Goal: Task Accomplishment & Management: Complete application form

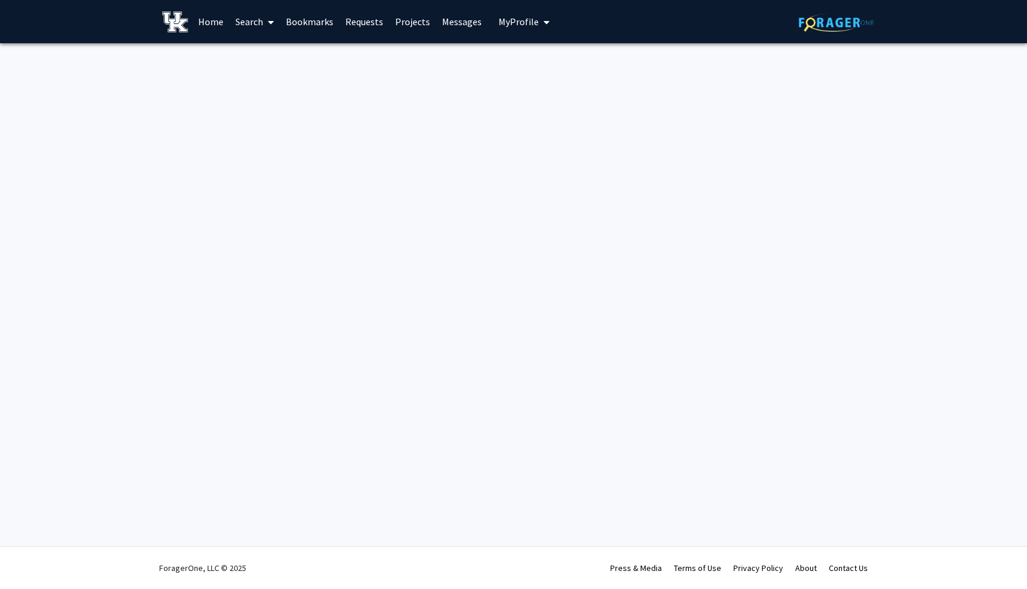
click at [505, 25] on span "My Profile" at bounding box center [518, 22] width 40 height 12
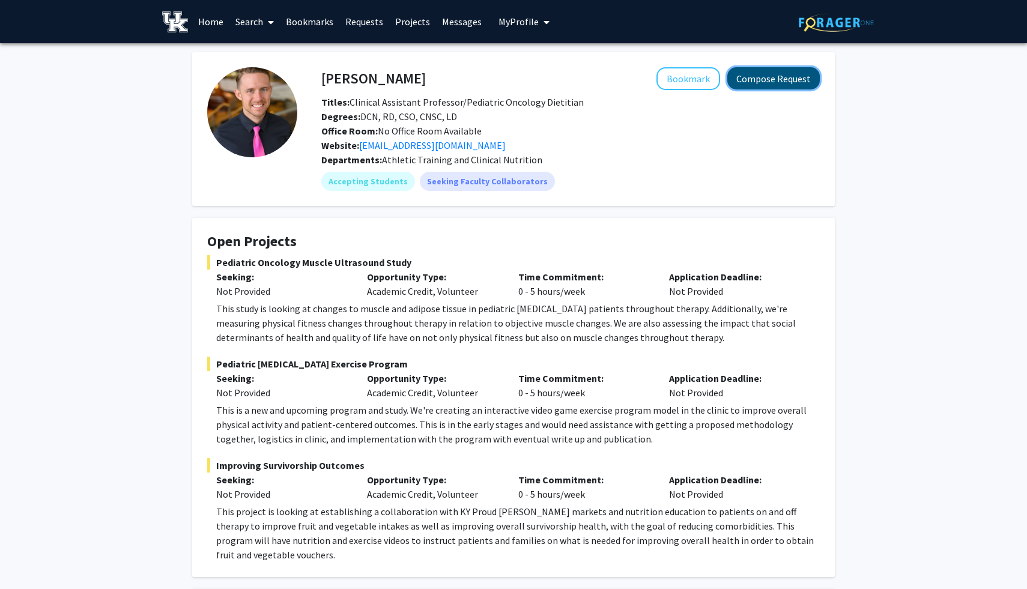
click at [763, 75] on button "Compose Request" at bounding box center [773, 78] width 92 height 22
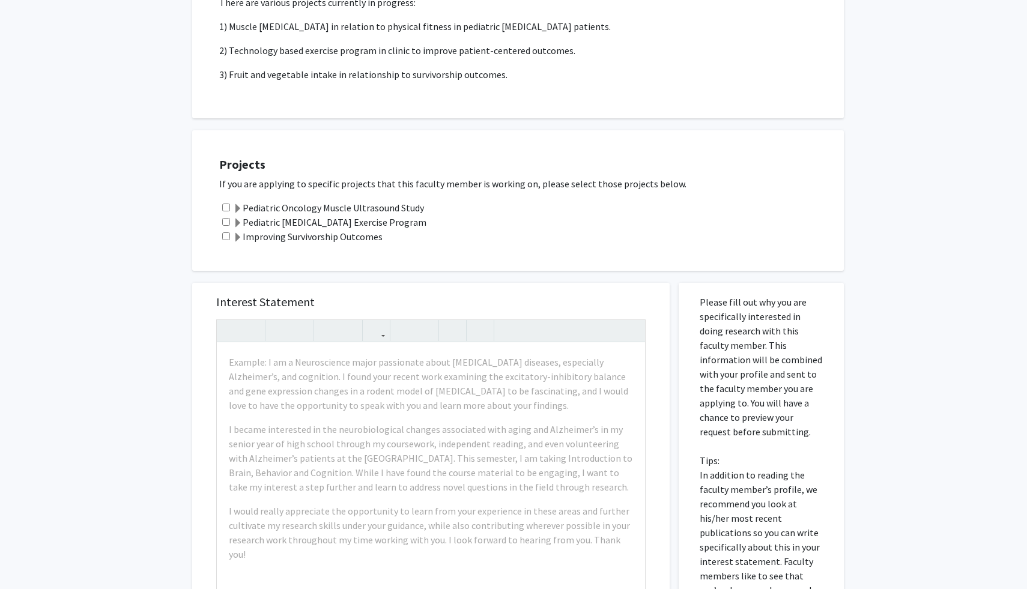
scroll to position [238, 0]
click at [227, 207] on input "checkbox" at bounding box center [226, 207] width 8 height 8
checkbox input "true"
click at [227, 217] on input "checkbox" at bounding box center [226, 221] width 8 height 8
checkbox input "true"
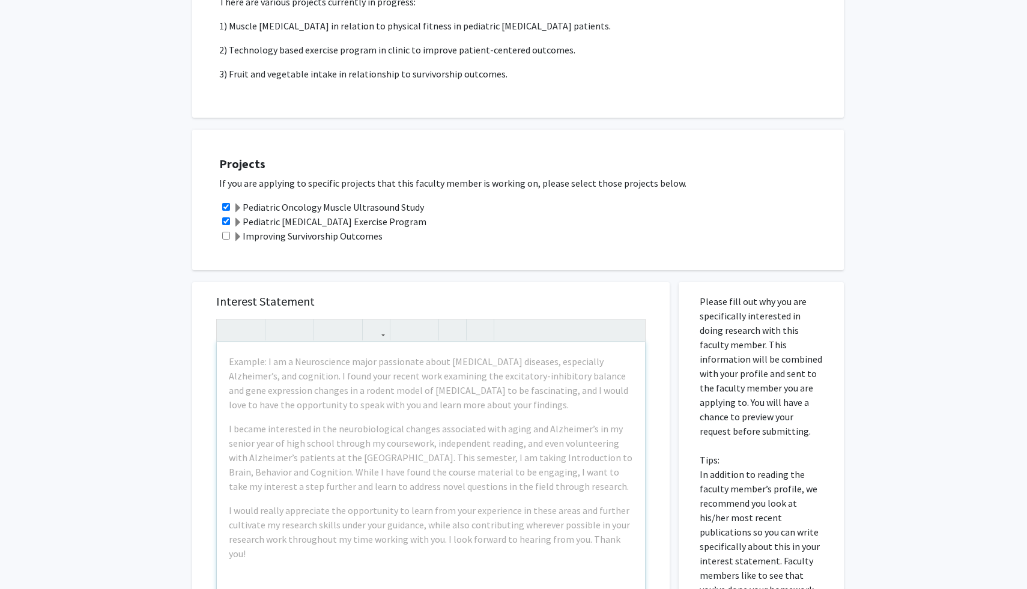
click at [268, 419] on div "Example: I am a Neuroscience major passionate about [MEDICAL_DATA] diseases, es…" at bounding box center [431, 479] width 428 height 275
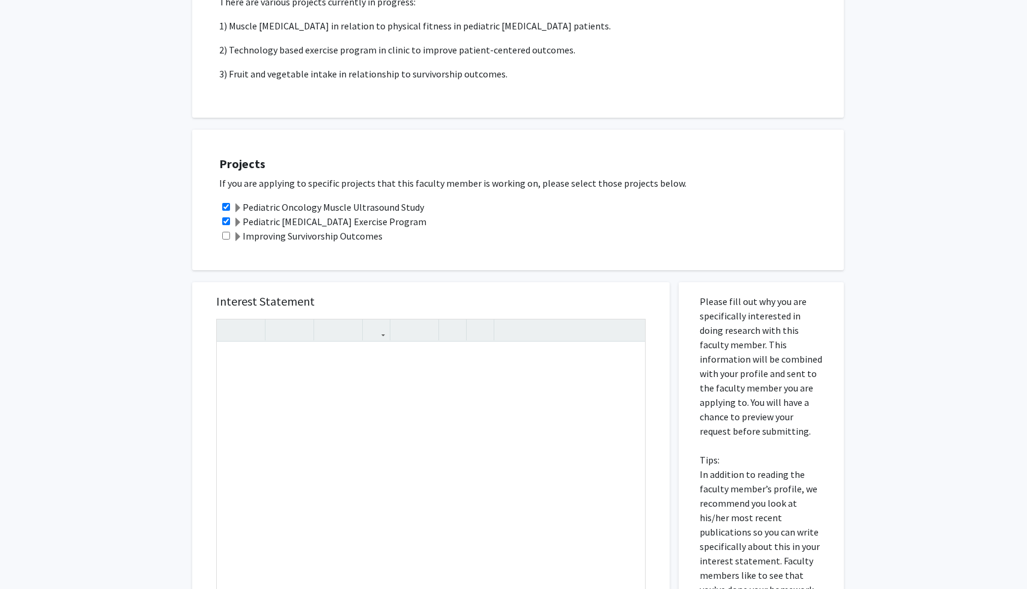
click at [523, 142] on div "Projects If you are applying to specific projects that this faculty member is w…" at bounding box center [518, 200] width 652 height 141
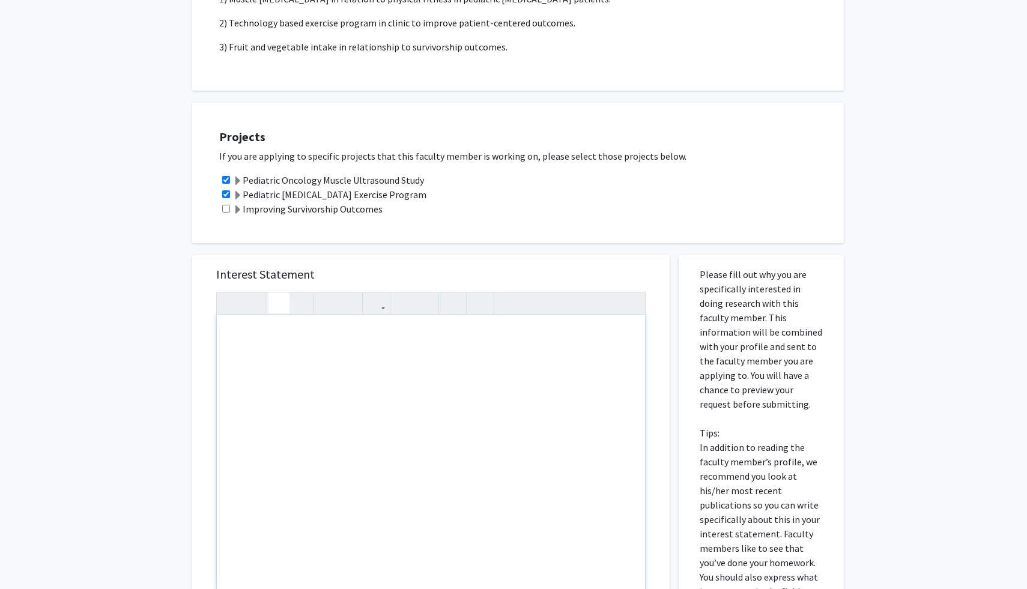
scroll to position [525, 0]
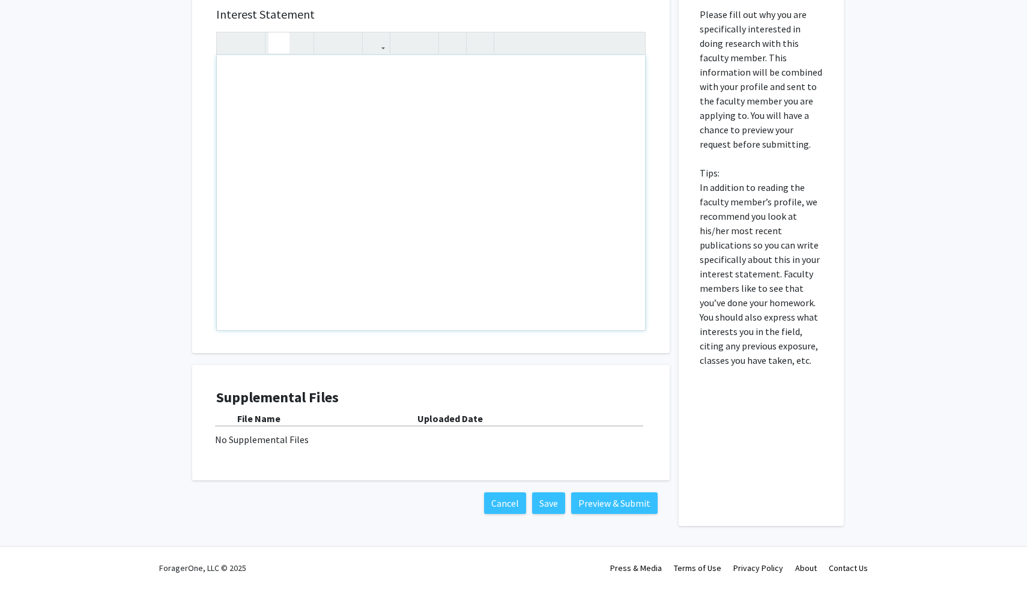
click at [363, 187] on div "Note to users with screen readers: Please press Alt+0 or Option+0 to deactivate…" at bounding box center [431, 192] width 428 height 275
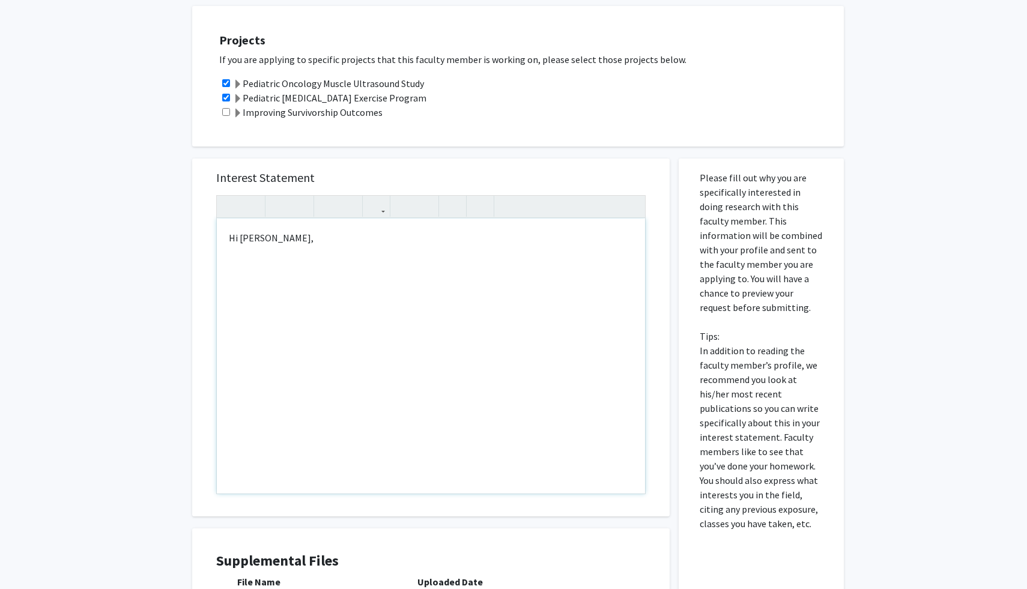
scroll to position [357, 0]
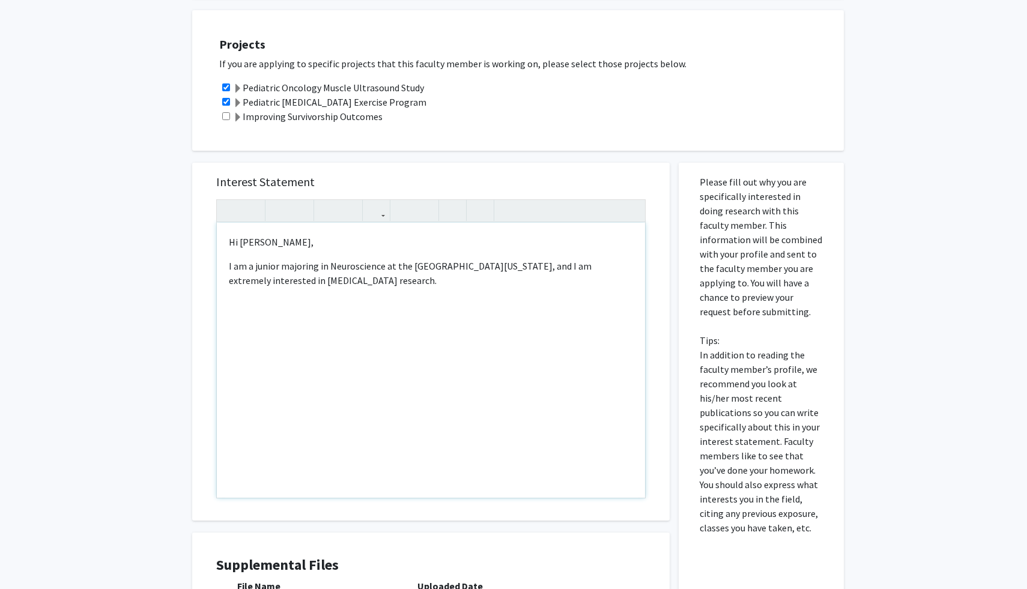
click at [339, 276] on p "I am a junior majoring in Neuroscience at the [GEOGRAPHIC_DATA][US_STATE], and …" at bounding box center [431, 273] width 404 height 29
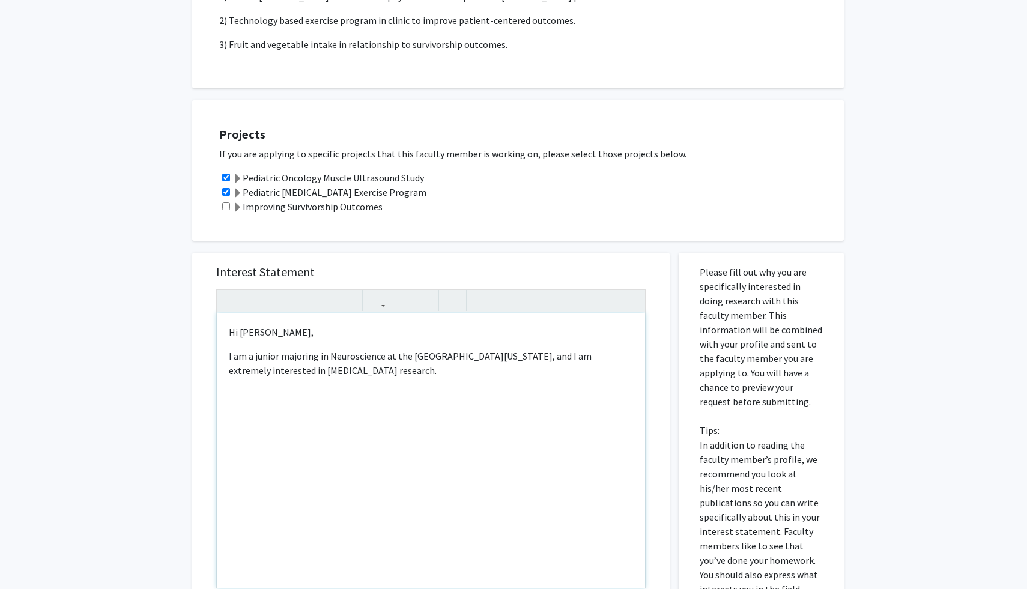
scroll to position [200, 0]
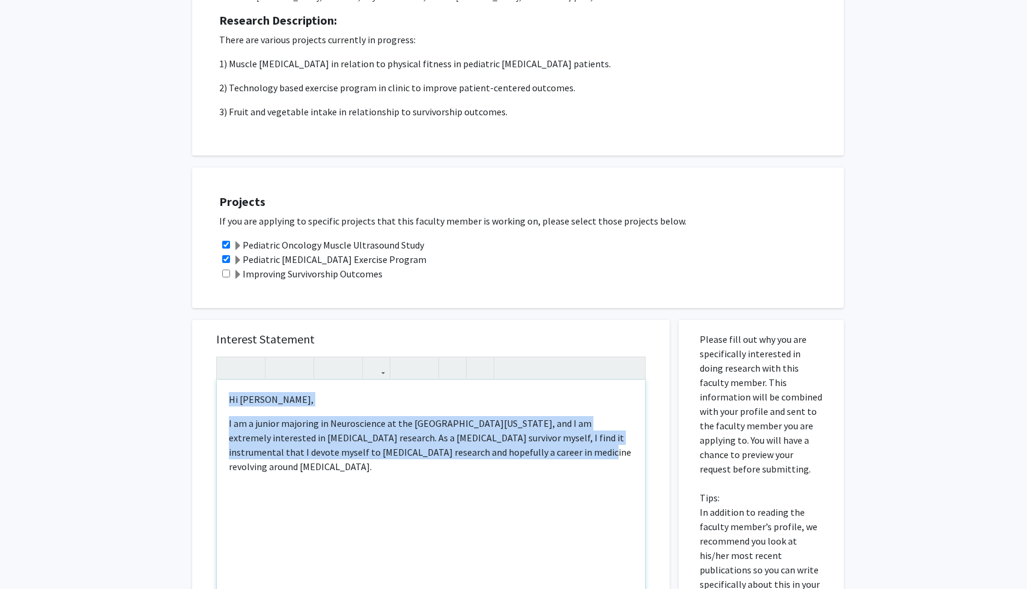
drag, startPoint x: 225, startPoint y: 399, endPoint x: 563, endPoint y: 456, distance: 342.4
click at [563, 456] on div "Hi [PERSON_NAME], I am a junior majoring in Neuroscience at the [GEOGRAPHIC_DAT…" at bounding box center [431, 517] width 428 height 275
copy div "Hi [PERSON_NAME], I am a junior majoring in Neuroscience at the [GEOGRAPHIC_DAT…"
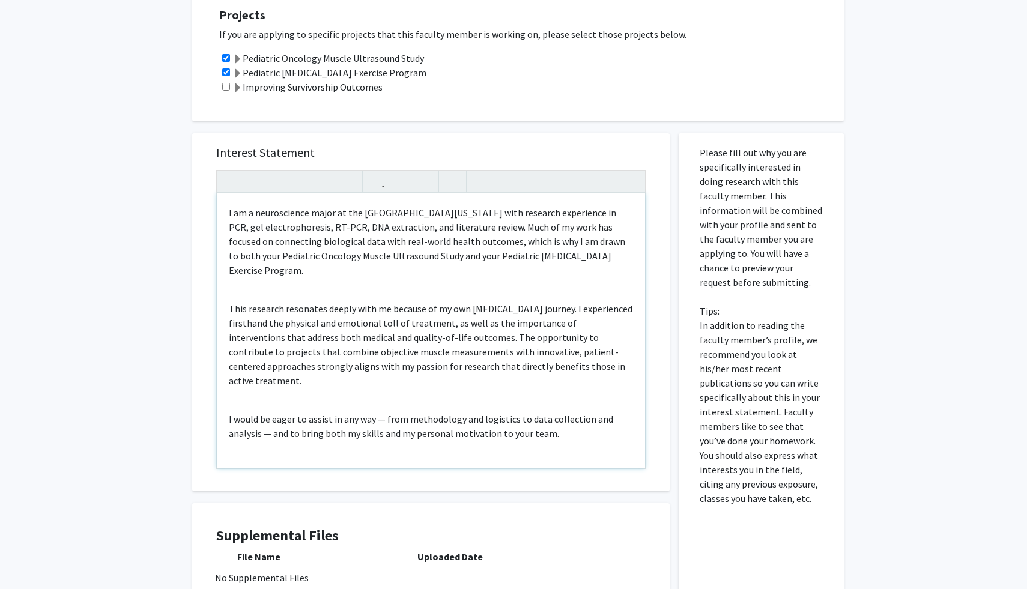
scroll to position [401, 0]
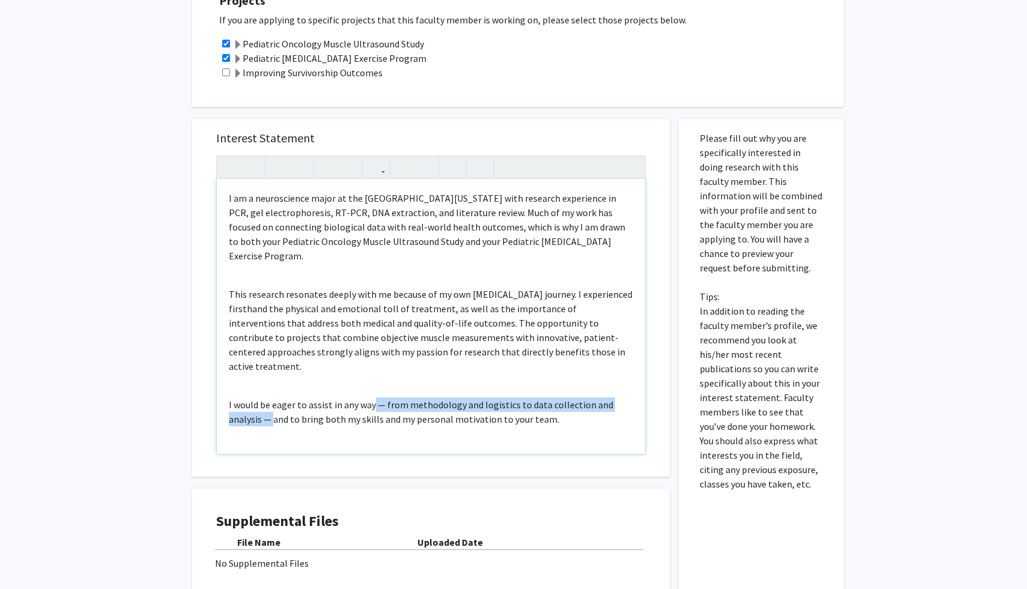
drag, startPoint x: 273, startPoint y: 391, endPoint x: 372, endPoint y: 376, distance: 100.2
click at [372, 398] on p "I would be eager to assist in any way — from methodology and logistics to data …" at bounding box center [431, 412] width 404 height 29
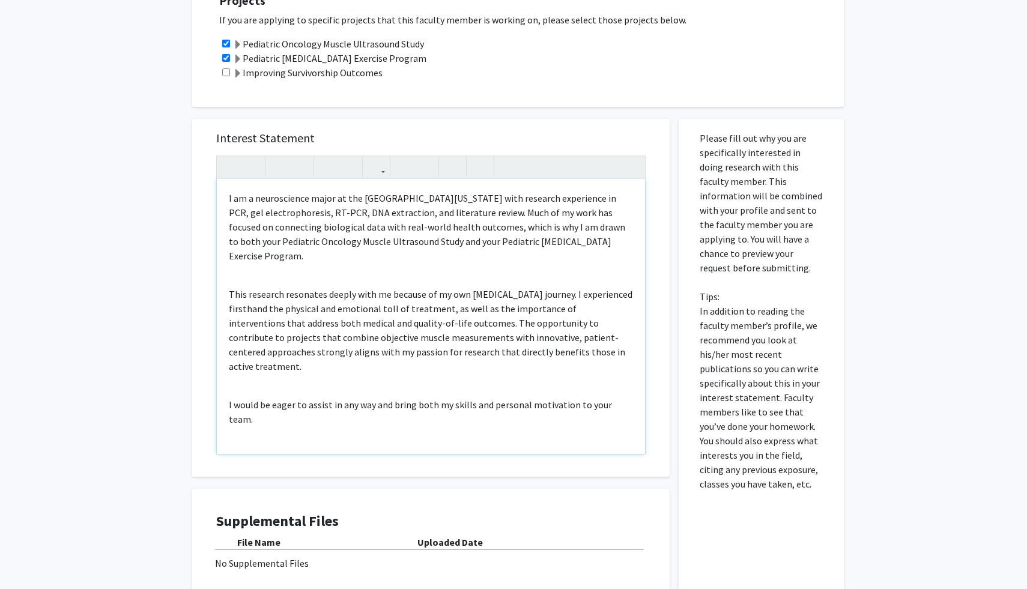
click at [222, 195] on div "I am a neuroscience major at the [GEOGRAPHIC_DATA][US_STATE] with research expe…" at bounding box center [431, 316] width 428 height 275
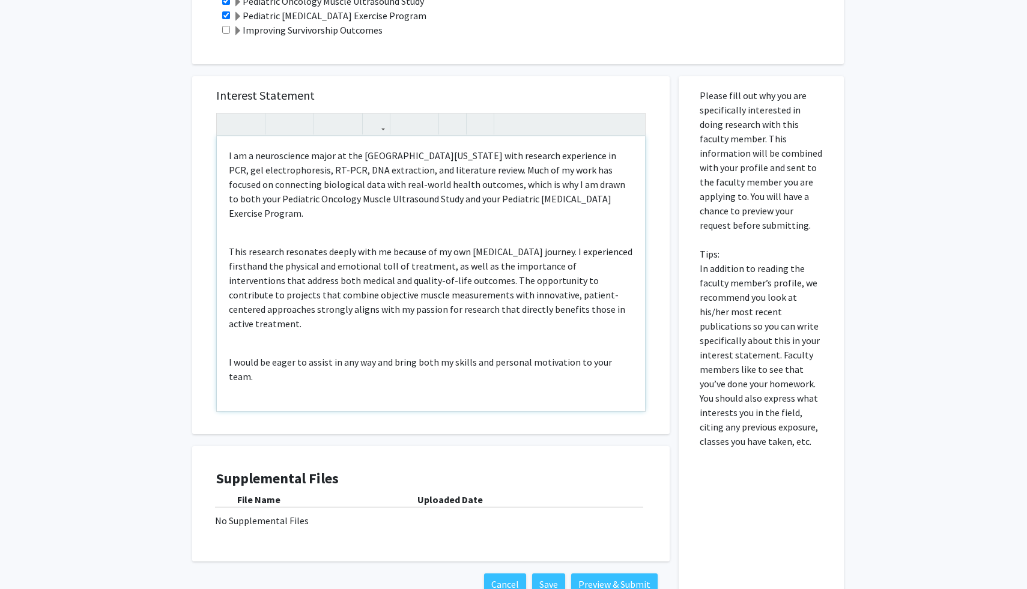
scroll to position [450, 0]
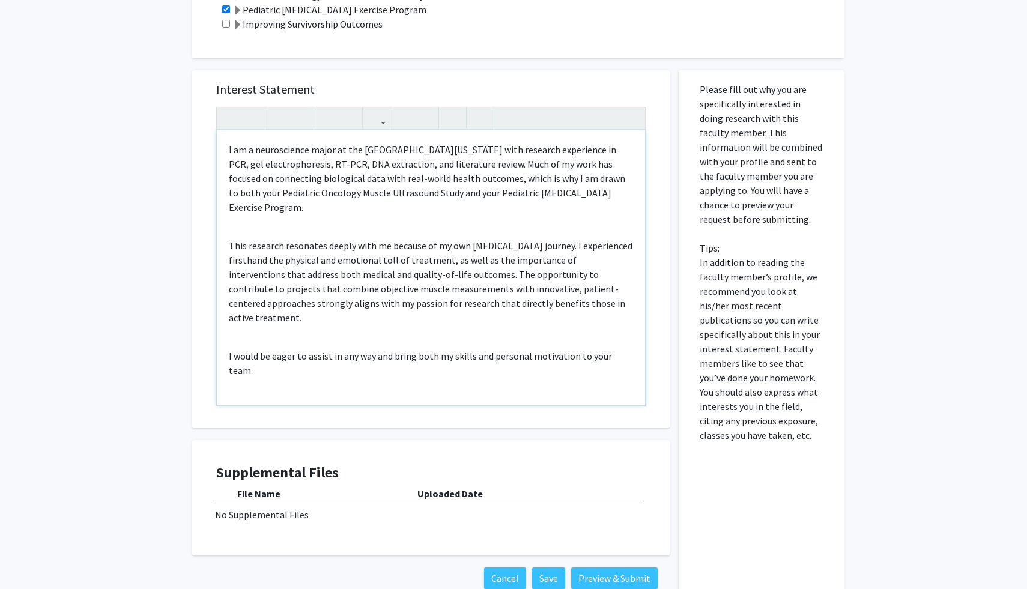
click at [314, 218] on div "I am a neuroscience major at the [GEOGRAPHIC_DATA][US_STATE] with research expe…" at bounding box center [431, 267] width 428 height 275
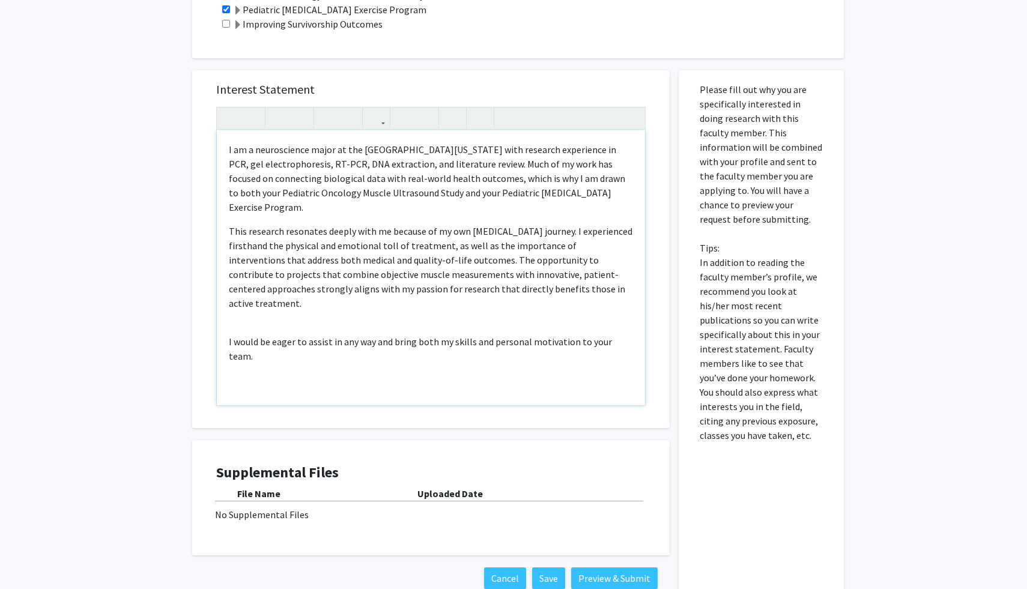
click at [264, 292] on div "I am a neuroscience major at the [GEOGRAPHIC_DATA][US_STATE] with research expe…" at bounding box center [431, 267] width 428 height 275
type textarea "<p>I am a neuroscience major at the [GEOGRAPHIC_DATA][US_STATE] with research e…"
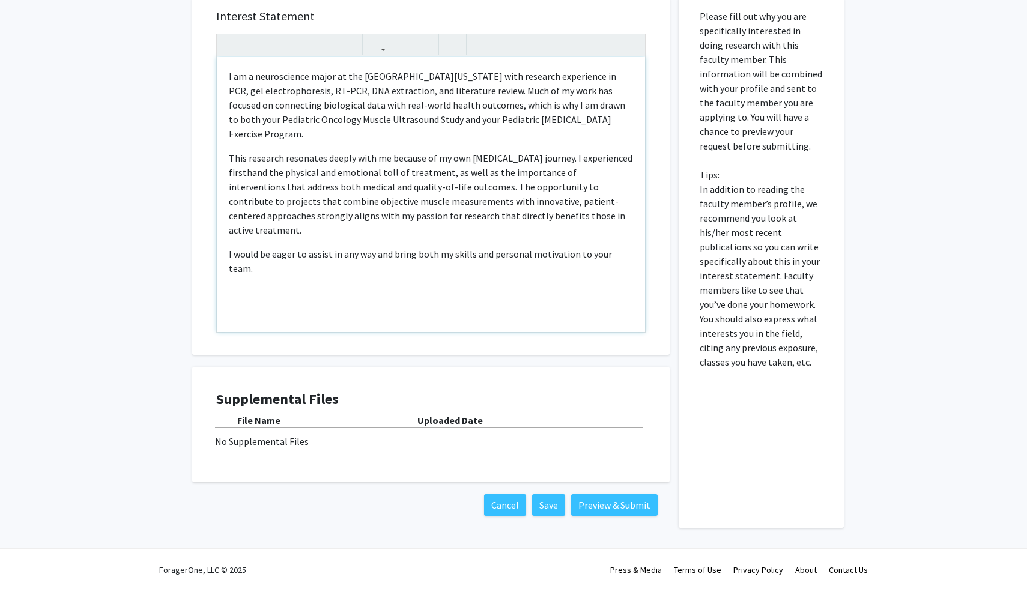
scroll to position [525, 0]
click at [616, 497] on button "Preview & Submit" at bounding box center [614, 503] width 86 height 22
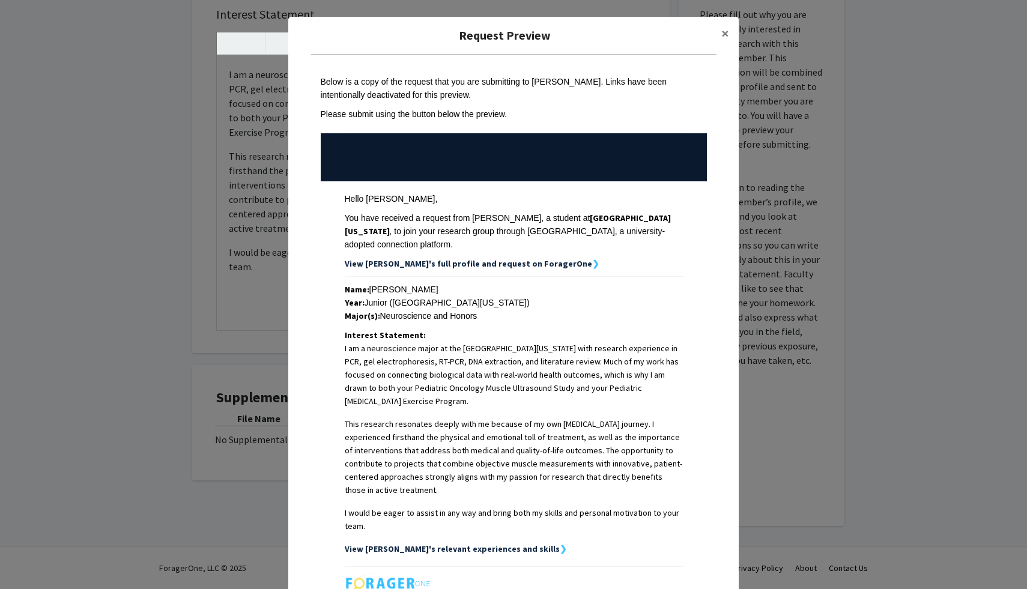
scroll to position [136, 0]
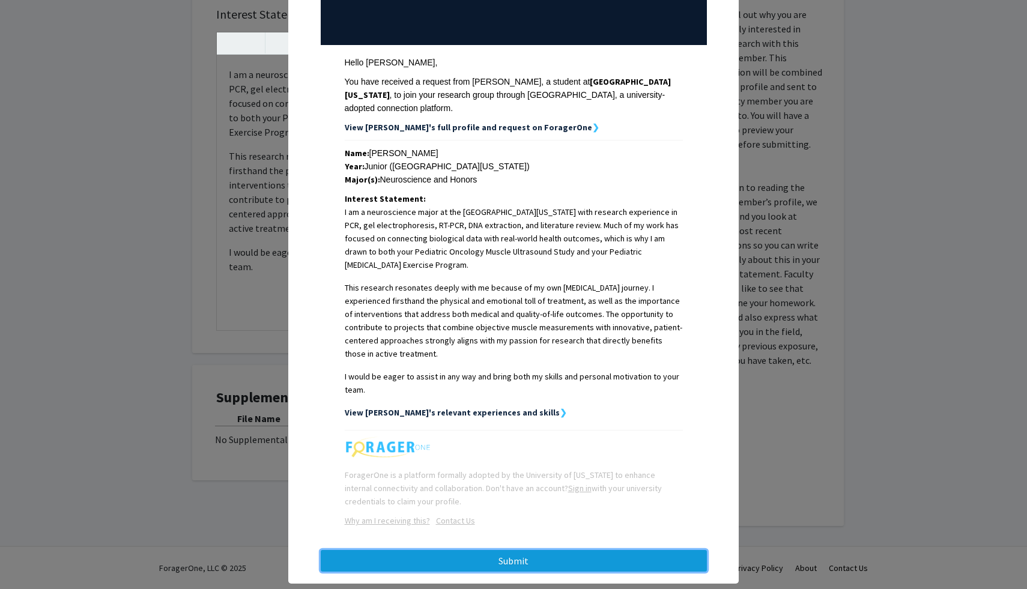
click at [555, 550] on button "Submit" at bounding box center [514, 561] width 386 height 22
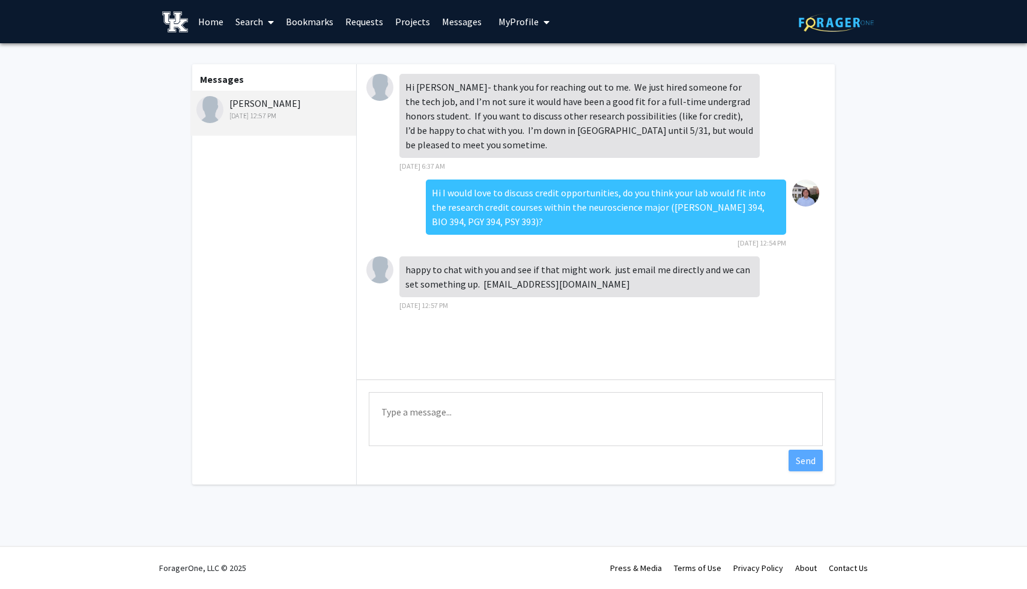
click at [238, 16] on link "Search" at bounding box center [254, 22] width 50 height 42
click at [253, 49] on span "Faculty/Staff" at bounding box center [273, 55] width 88 height 24
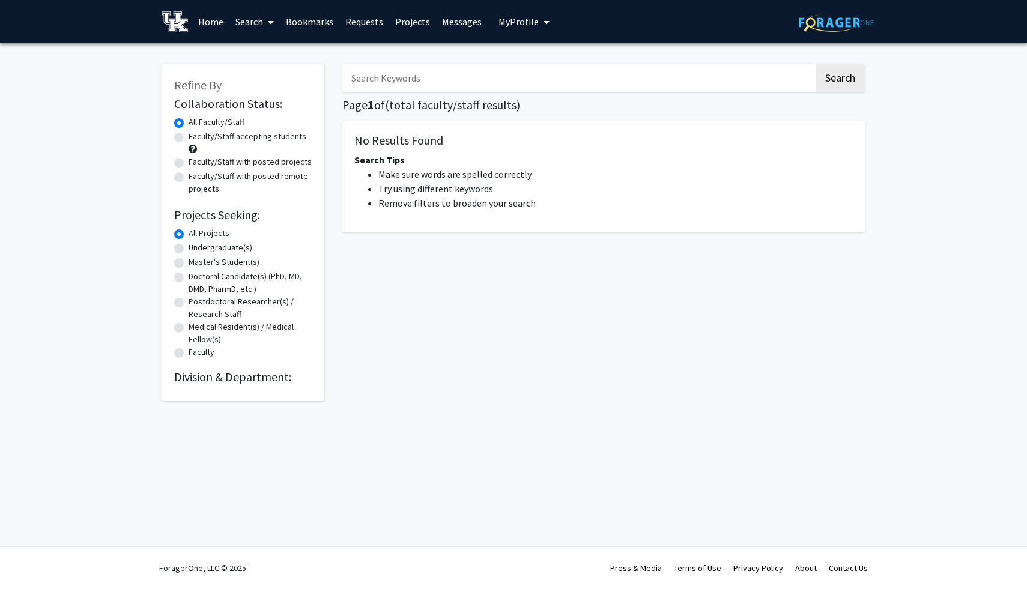
click at [380, 79] on input "Search Keywords" at bounding box center [577, 78] width 471 height 28
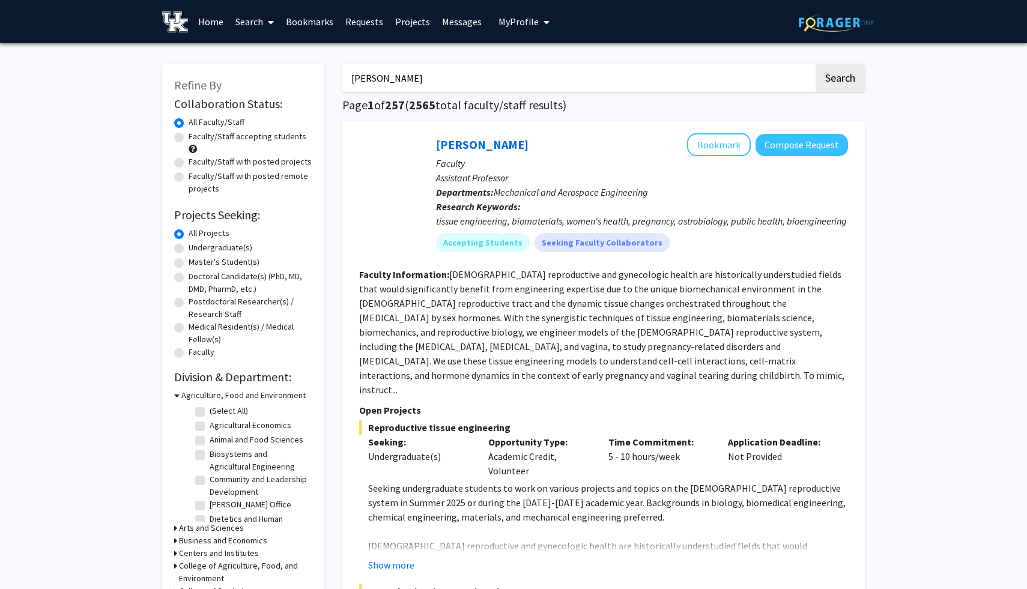
type input "hawes"
click at [815, 64] on button "Search" at bounding box center [839, 78] width 49 height 28
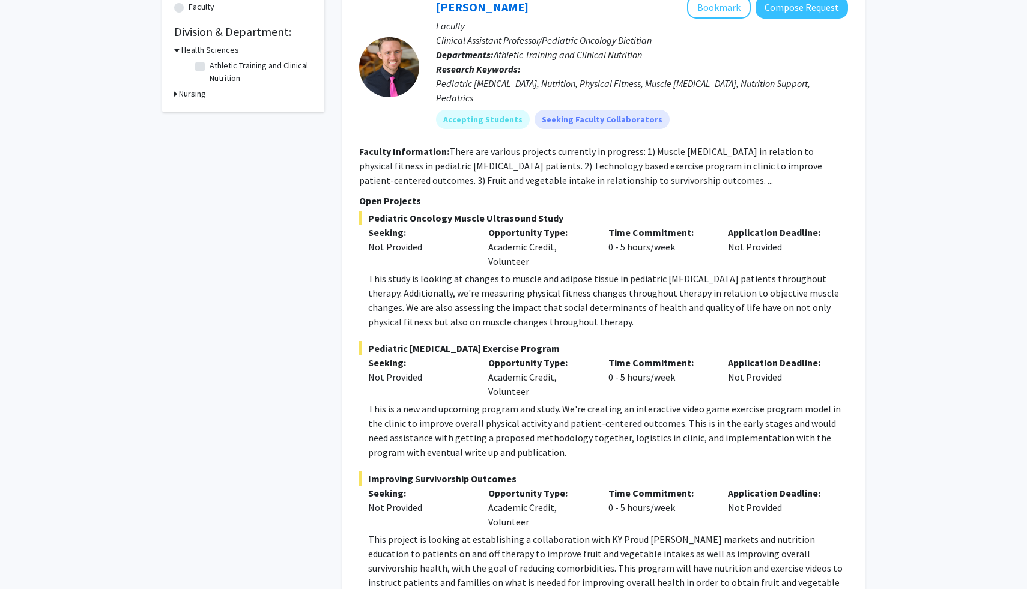
scroll to position [342, 0]
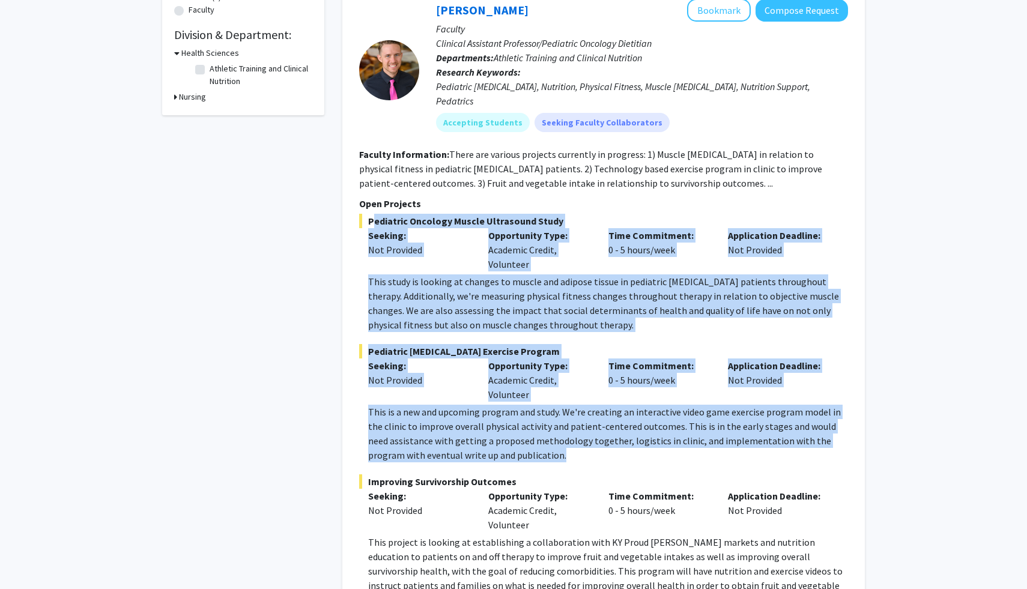
drag, startPoint x: 366, startPoint y: 204, endPoint x: 613, endPoint y: 440, distance: 341.0
click at [613, 440] on fg-project-list "Pediatric Oncology Muscle Ultrasound Study Seeking: Not Provided Opportunity Ty…" at bounding box center [603, 410] width 489 height 393
copy fg-project-list "Pediatric Oncology Muscle Ultrasound Study Seeking: Not Provided Opportunity Ty…"
